Goal: Information Seeking & Learning: Learn about a topic

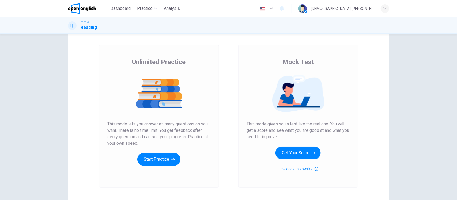
scroll to position [33, 0]
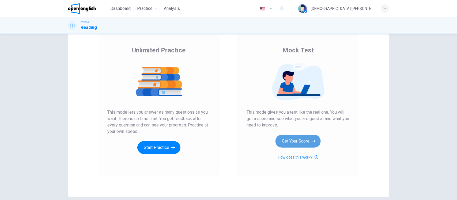
click at [288, 141] on button "Get Your Score" at bounding box center [297, 141] width 45 height 13
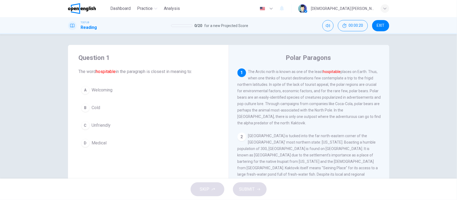
click at [106, 91] on span "Welcoming" at bounding box center [102, 90] width 21 height 6
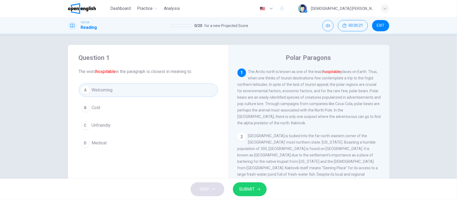
click at [255, 187] on button "SUBMIT" at bounding box center [250, 189] width 34 height 14
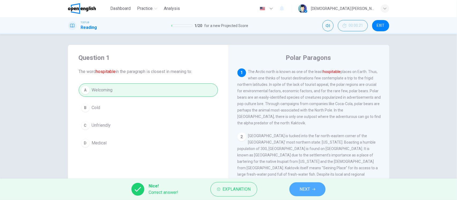
click at [304, 189] on span "NEXT" at bounding box center [304, 189] width 10 height 7
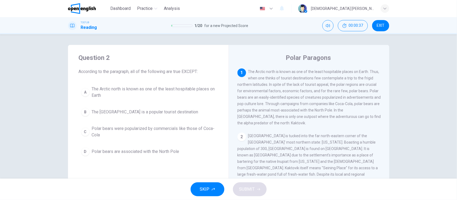
click at [113, 130] on span "Polar bears were popularized by commercials like those of Coca-Cola" at bounding box center [154, 131] width 124 height 13
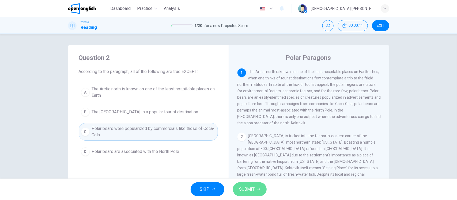
click at [248, 189] on span "SUBMIT" at bounding box center [247, 189] width 16 height 7
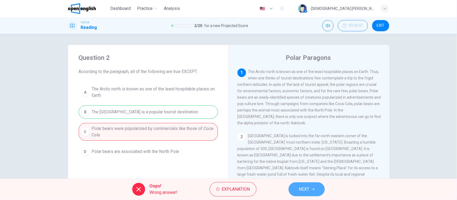
click at [295, 188] on button "NEXT" at bounding box center [306, 189] width 36 height 14
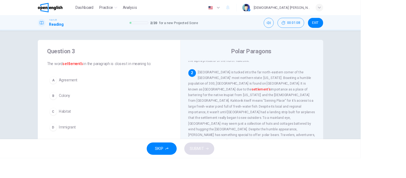
scroll to position [55, 0]
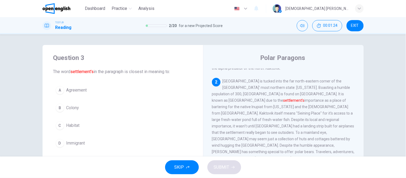
click at [73, 90] on span "Agreement" at bounding box center [76, 90] width 21 height 6
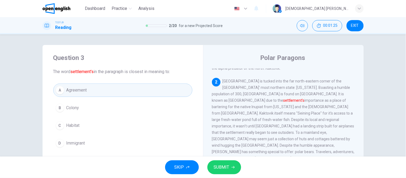
click at [221, 164] on span "SUBMIT" at bounding box center [222, 166] width 16 height 7
click at [230, 170] on button "SUBMIT" at bounding box center [224, 167] width 34 height 14
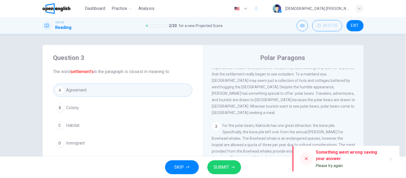
scroll to position [114, 0]
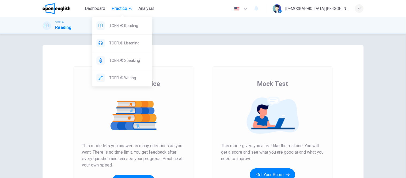
click at [130, 7] on icon "button" at bounding box center [130, 8] width 3 height 3
click at [133, 25] on span "TOEFL® Reading" at bounding box center [128, 25] width 39 height 6
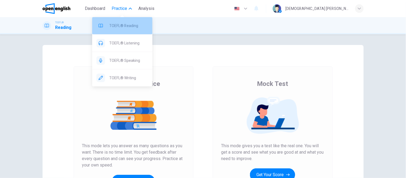
click at [120, 26] on span "TOEFL® Reading" at bounding box center [128, 25] width 39 height 6
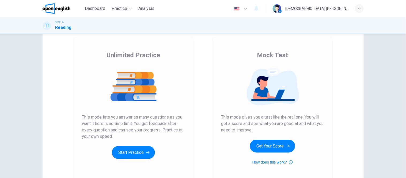
scroll to position [59, 0]
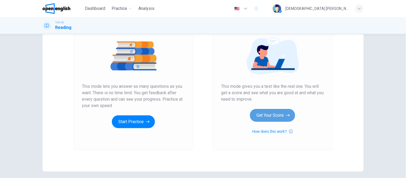
click at [278, 118] on button "Get Your Score" at bounding box center [272, 115] width 45 height 13
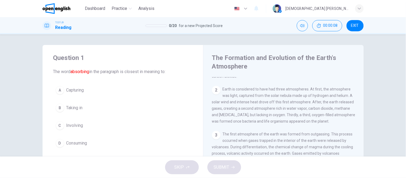
scroll to position [0, 0]
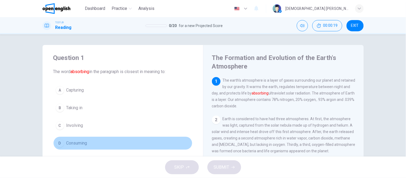
click at [82, 141] on span "Consuming" at bounding box center [76, 143] width 21 height 6
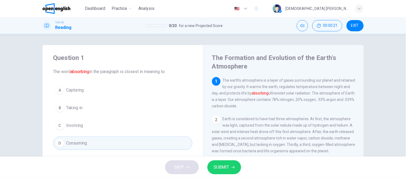
click at [225, 167] on span "SUBMIT" at bounding box center [222, 166] width 16 height 7
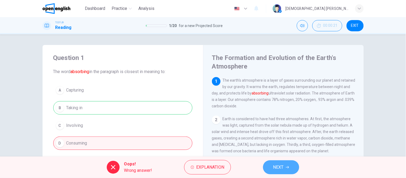
click at [284, 165] on span "NEXT" at bounding box center [278, 166] width 10 height 7
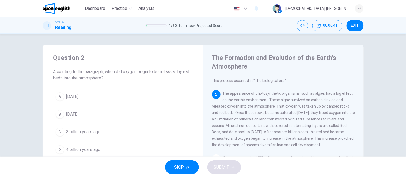
scroll to position [180, 0]
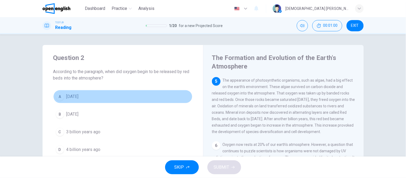
click at [74, 95] on span "1 billion years ago" at bounding box center [72, 96] width 12 height 6
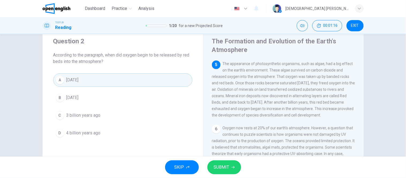
scroll to position [30, 0]
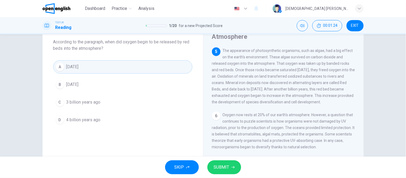
click at [79, 82] on span "2 billion years ago" at bounding box center [72, 84] width 12 height 6
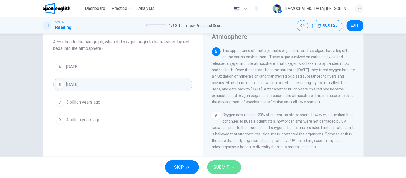
click at [217, 163] on button "SUBMIT" at bounding box center [224, 167] width 34 height 14
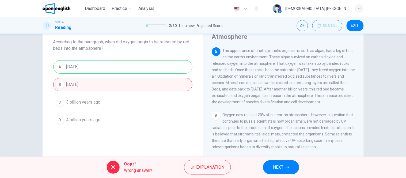
click at [284, 170] on span "NEXT" at bounding box center [278, 166] width 10 height 7
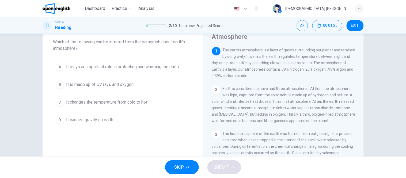
scroll to position [0, 0]
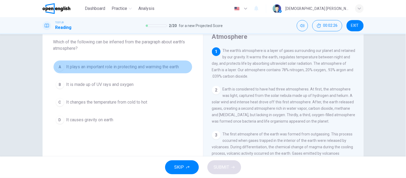
click at [168, 68] on span "It plays an important role in protecting and warming the earth" at bounding box center [122, 67] width 113 height 6
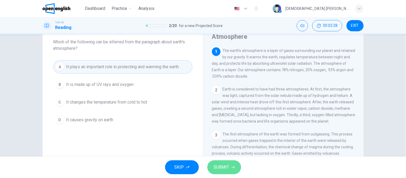
click at [229, 172] on button "SUBMIT" at bounding box center [224, 167] width 34 height 14
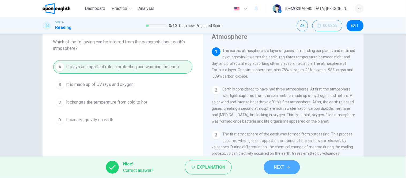
click at [288, 166] on icon "button" at bounding box center [288, 167] width 3 height 3
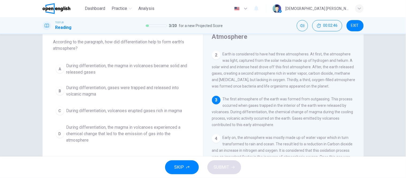
scroll to position [45, 0]
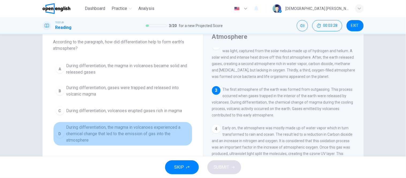
click at [139, 134] on span "During differentiation, the magma in volcanoes experienced a chemical change th…" at bounding box center [128, 133] width 124 height 19
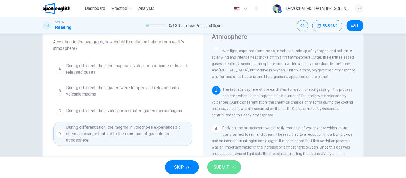
click at [228, 169] on span "SUBMIT" at bounding box center [222, 166] width 16 height 7
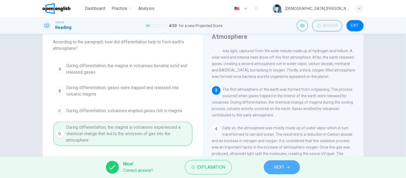
click at [289, 169] on button "NEXT" at bounding box center [282, 167] width 36 height 14
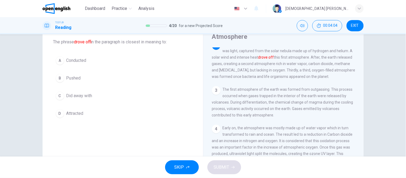
scroll to position [39, 0]
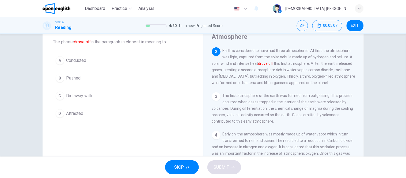
drag, startPoint x: 273, startPoint y: 63, endPoint x: 303, endPoint y: 63, distance: 30.2
click at [303, 63] on span "Earth is considered to have had three atmospheres. At first, the atmosphere was…" at bounding box center [283, 66] width 143 height 36
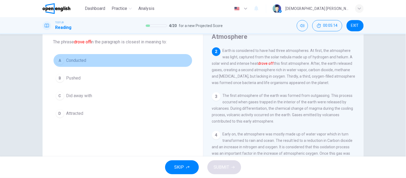
click at [71, 59] on span "Conducted" at bounding box center [76, 60] width 20 height 6
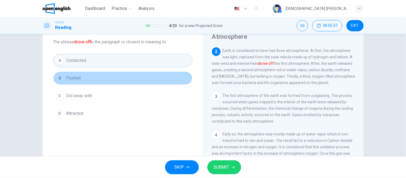
click at [77, 78] on span "Pushed" at bounding box center [73, 78] width 14 height 6
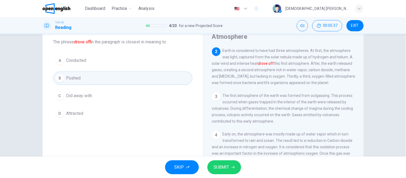
click at [229, 166] on button "SUBMIT" at bounding box center [224, 167] width 34 height 14
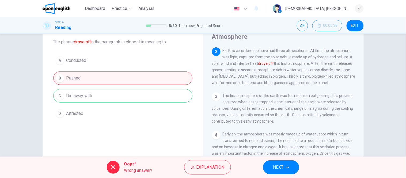
click at [284, 166] on span "NEXT" at bounding box center [278, 166] width 10 height 7
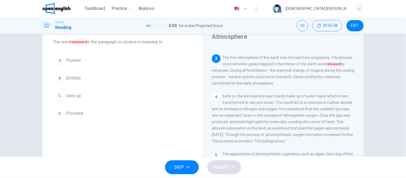
scroll to position [83, 0]
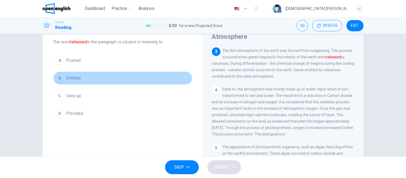
click at [73, 79] on span "Emitted" at bounding box center [73, 78] width 14 height 6
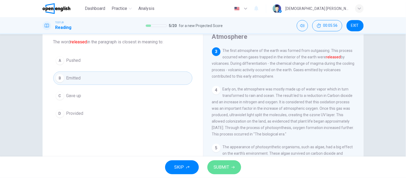
click at [220, 164] on span "SUBMIT" at bounding box center [222, 166] width 16 height 7
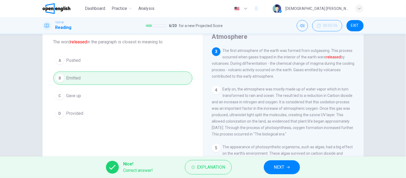
click at [285, 166] on button "NEXT" at bounding box center [282, 167] width 36 height 14
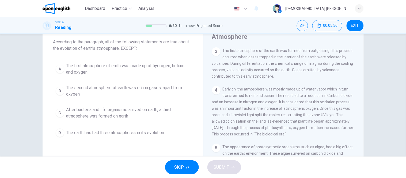
scroll to position [39, 0]
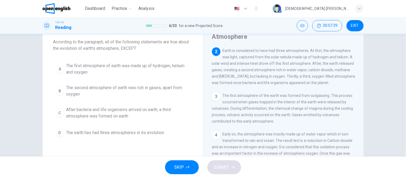
click at [110, 132] on span "The earth has had three atmospheres in its evolution" at bounding box center [115, 132] width 98 height 6
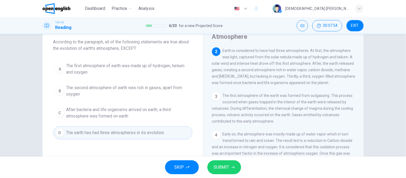
click at [228, 170] on span "SUBMIT" at bounding box center [222, 166] width 16 height 7
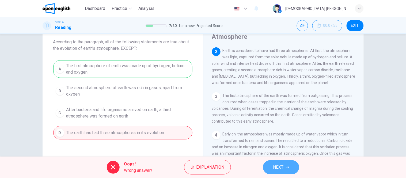
click at [284, 165] on span "NEXT" at bounding box center [278, 166] width 10 height 7
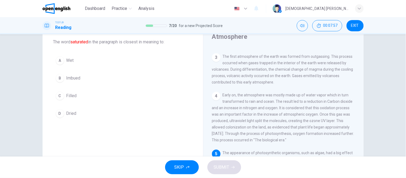
scroll to position [107, 0]
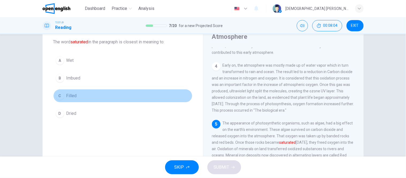
click at [66, 94] on span "Filled" at bounding box center [71, 96] width 10 height 6
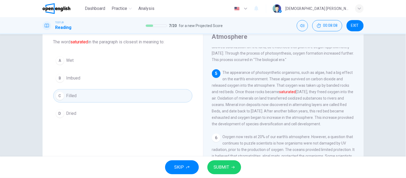
scroll to position [167, 0]
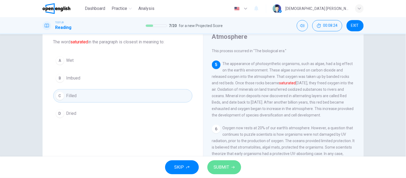
click at [221, 164] on span "SUBMIT" at bounding box center [222, 166] width 16 height 7
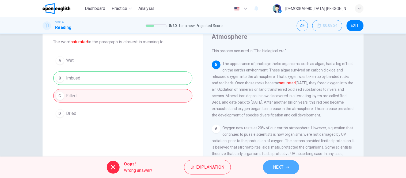
drag, startPoint x: 270, startPoint y: 168, endPoint x: 270, endPoint y: 171, distance: 3.8
click at [270, 168] on button "NEXT" at bounding box center [281, 167] width 36 height 14
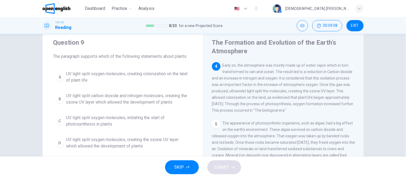
scroll to position [30, 0]
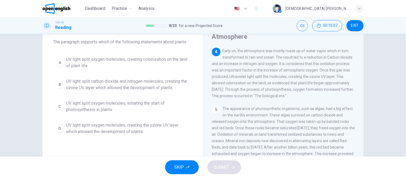
drag, startPoint x: 324, startPoint y: 50, endPoint x: 335, endPoint y: 50, distance: 11.5
click at [335, 50] on span "Early on, the atmosphere was mostly made up of water vapor which in turn transf…" at bounding box center [283, 73] width 142 height 49
drag, startPoint x: 296, startPoint y: 57, endPoint x: 336, endPoint y: 57, distance: 39.3
click at [336, 57] on span "Early on, the atmosphere was mostly made up of water vapor which in turn transf…" at bounding box center [283, 73] width 142 height 49
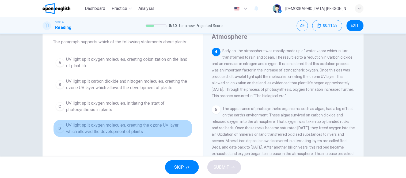
click at [163, 126] on span "UV light split oxygen molecules, creating the ozone UV layer which allowed the …" at bounding box center [128, 128] width 124 height 13
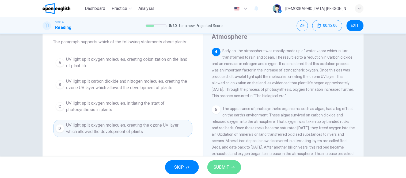
click at [231, 167] on button "SUBMIT" at bounding box center [224, 167] width 34 height 14
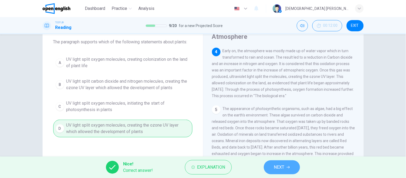
click at [289, 166] on icon "button" at bounding box center [288, 167] width 3 height 3
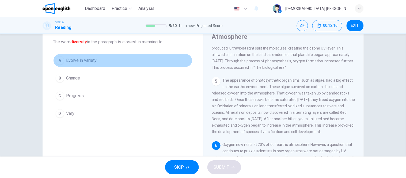
click at [82, 59] on span "Evolve in variety" at bounding box center [81, 60] width 30 height 6
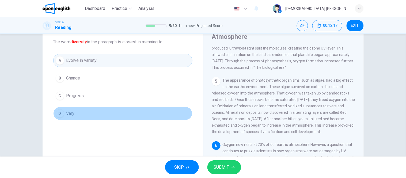
click at [72, 113] on span "Vary" at bounding box center [70, 113] width 8 height 6
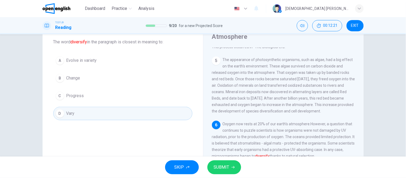
scroll to position [180, 0]
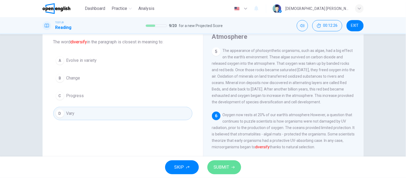
click at [226, 165] on span "SUBMIT" at bounding box center [222, 166] width 16 height 7
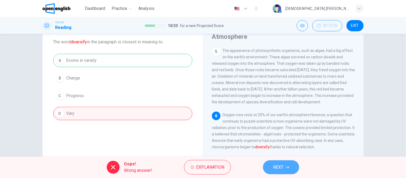
click at [286, 165] on button "NEXT" at bounding box center [281, 167] width 36 height 14
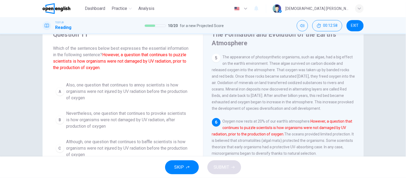
scroll to position [34, 0]
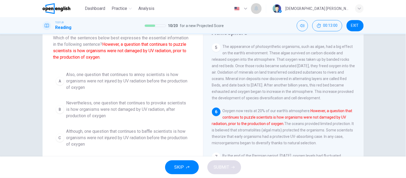
click at [258, 9] on icon "button" at bounding box center [256, 8] width 4 height 5
click at [170, 51] on div at bounding box center [203, 89] width 406 height 178
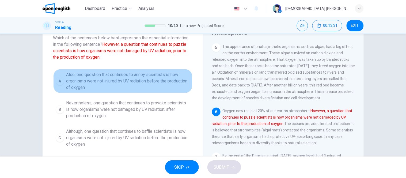
click at [131, 79] on span "Also, one question that continues to annoy scientists is how organisms were not…" at bounding box center [128, 80] width 124 height 19
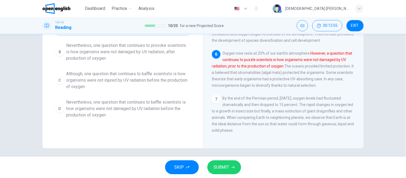
scroll to position [93, 0]
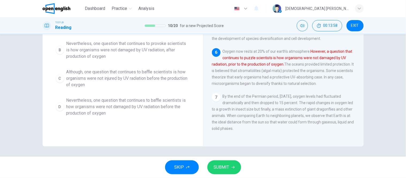
click at [124, 50] on span "Nevertheless, one question that continues to provoke scientists is how organism…" at bounding box center [128, 49] width 124 height 19
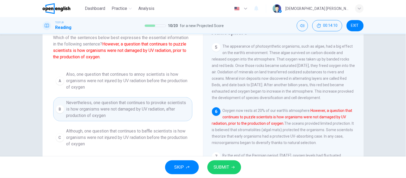
scroll to position [63, 0]
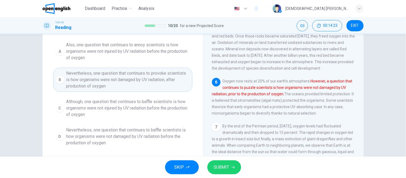
click at [153, 108] on span "Although, one question that continues to baffle scientists is how organisms wer…" at bounding box center [128, 107] width 124 height 19
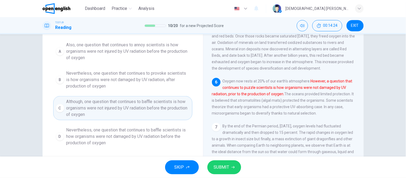
click at [227, 169] on span "SUBMIT" at bounding box center [222, 166] width 16 height 7
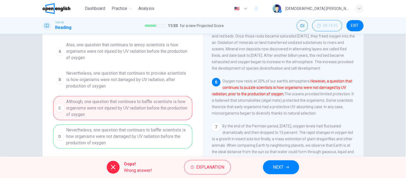
click at [289, 165] on button "NEXT" at bounding box center [281, 167] width 36 height 14
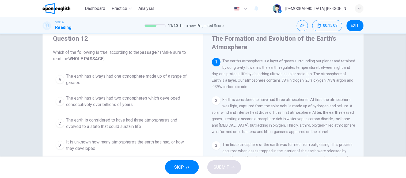
scroll to position [30, 0]
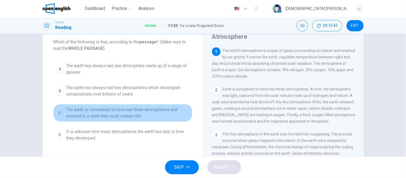
click at [119, 116] on span "The earth is considered to have had three atmospheres and evolved to a state th…" at bounding box center [128, 112] width 124 height 13
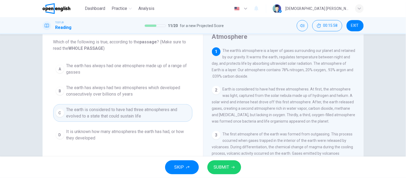
click at [167, 66] on span "The earth has always had one atmosphere made up of a range of gasses" at bounding box center [128, 69] width 124 height 13
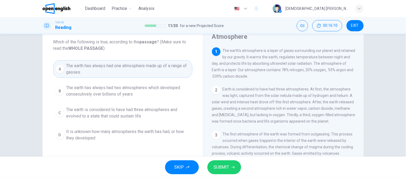
click at [223, 167] on span "SUBMIT" at bounding box center [222, 166] width 16 height 7
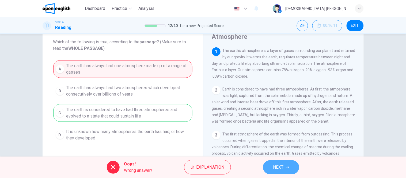
click at [292, 170] on button "NEXT" at bounding box center [281, 167] width 36 height 14
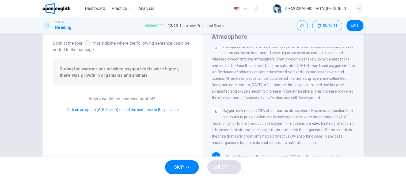
scroll to position [186, 0]
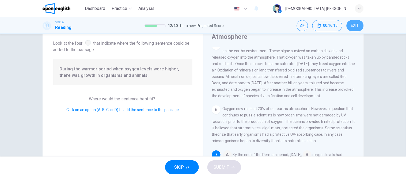
click at [354, 26] on span "EXIT" at bounding box center [355, 26] width 8 height 4
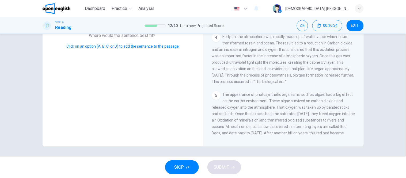
scroll to position [67, 0]
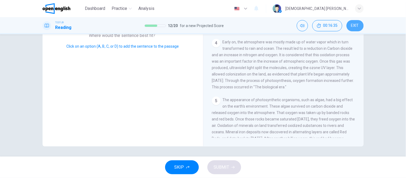
click at [354, 25] on span "EXIT" at bounding box center [355, 26] width 8 height 4
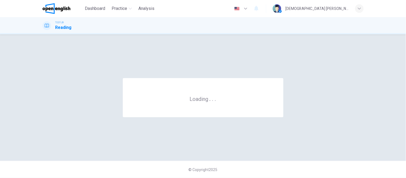
scroll to position [0, 0]
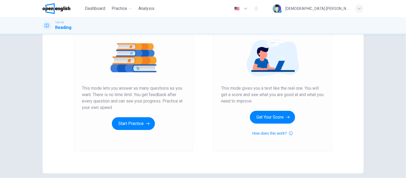
scroll to position [59, 0]
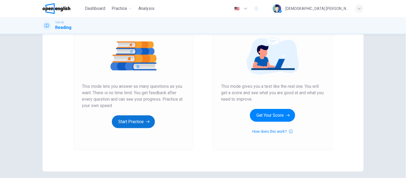
click at [130, 120] on button "Start Practice" at bounding box center [133, 121] width 43 height 13
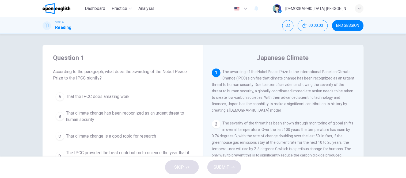
scroll to position [30, 0]
